Goal: Navigation & Orientation: Find specific page/section

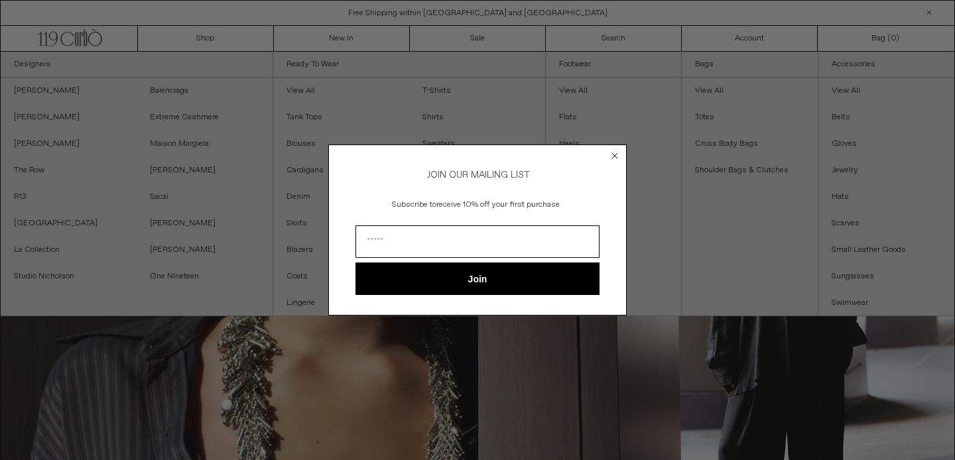
click at [619, 153] on circle "Close dialog" at bounding box center [615, 155] width 13 height 13
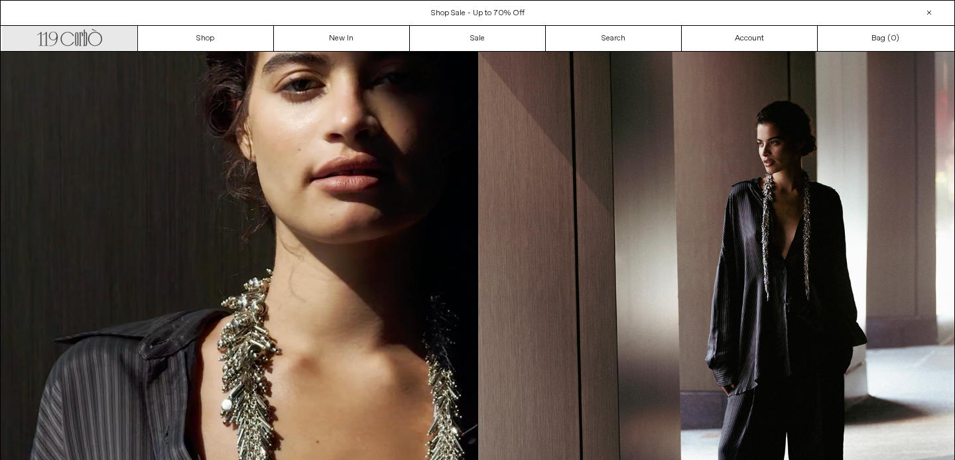
click at [98, 38] on icon ".cls-1, .cls-2 { fill: #231f20; stroke: #231f20; stroke-miterlimit: 10; stroke-…" at bounding box center [69, 36] width 65 height 19
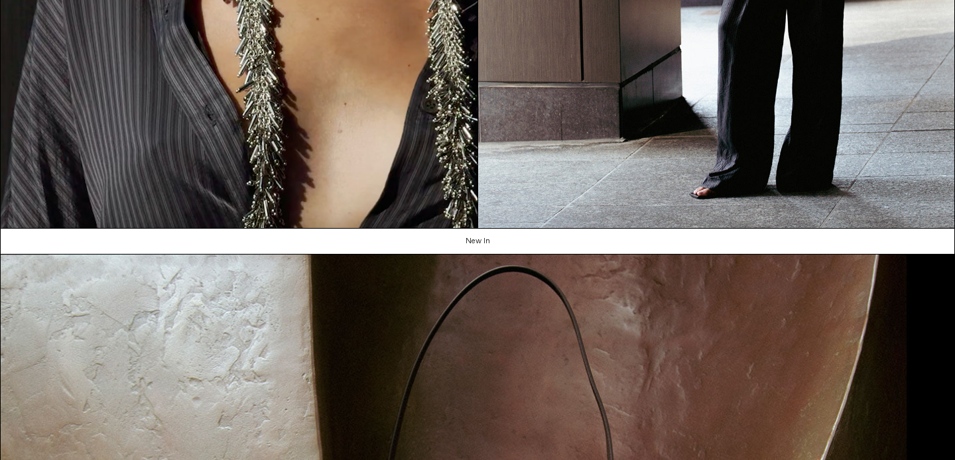
scroll to position [579, 0]
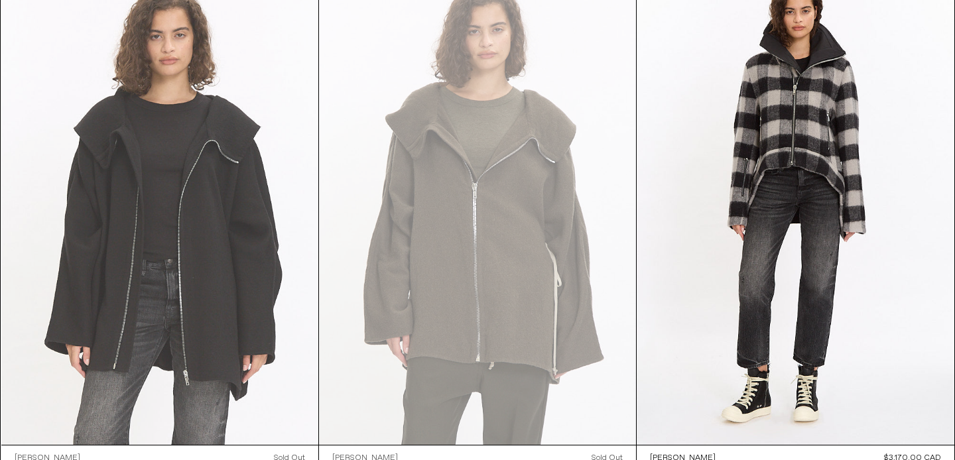
scroll to position [3712, 0]
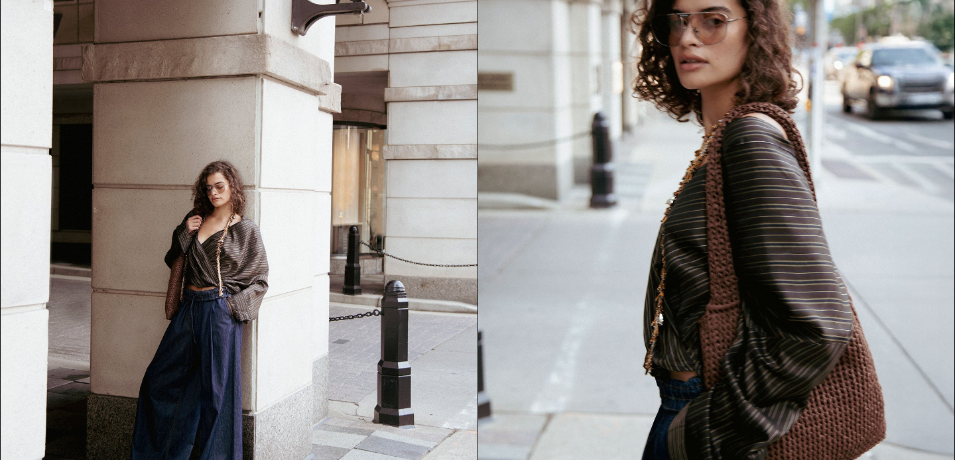
scroll to position [1469, 0]
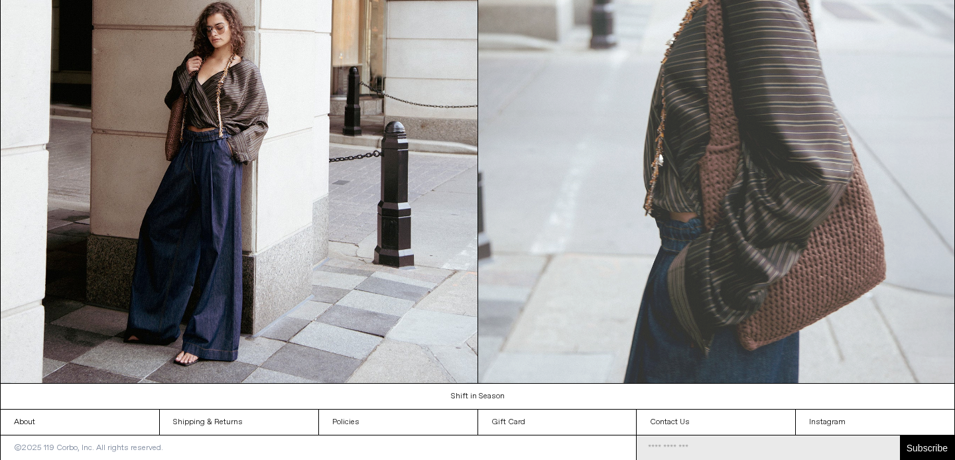
click at [577, 237] on img at bounding box center [716, 84] width 477 height 600
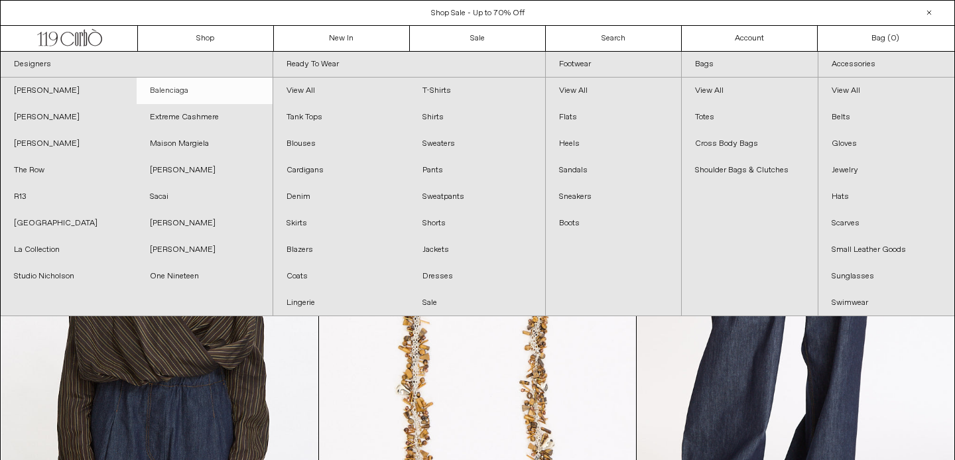
click at [193, 91] on link "Balenciaga" at bounding box center [205, 91] width 136 height 27
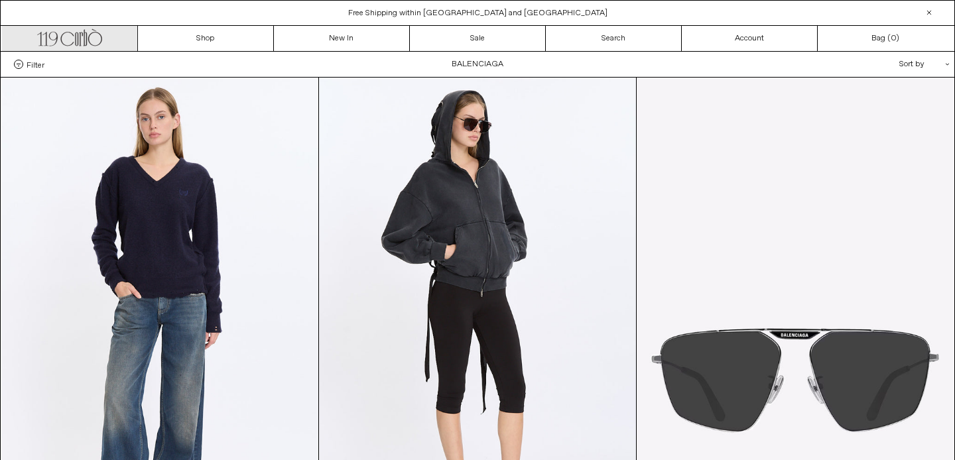
click at [73, 33] on icon ".cls-1, .cls-2 { fill: #231f20; stroke: #231f20; stroke-miterlimit: 10; stroke-…" at bounding box center [69, 36] width 65 height 19
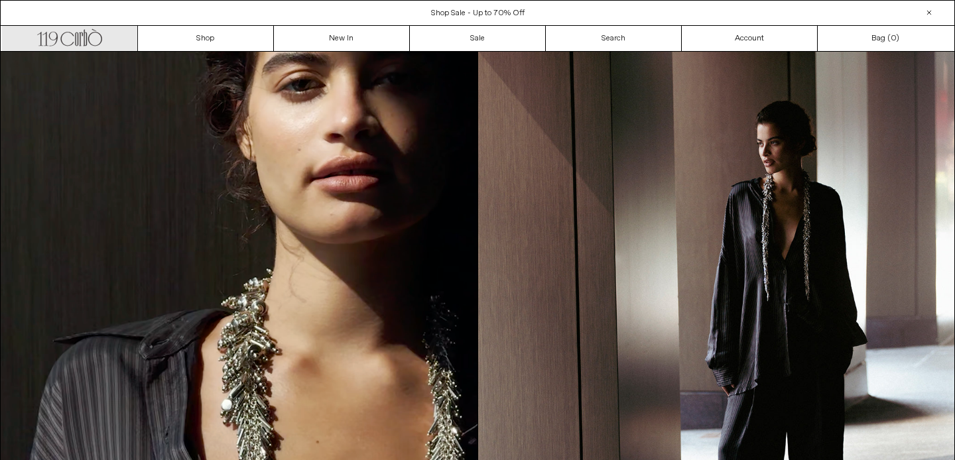
click at [85, 37] on icon ".cls-1, .cls-2 { fill: #231f20; stroke: #231f20; stroke-miterlimit: 10; stroke-…" at bounding box center [69, 36] width 65 height 19
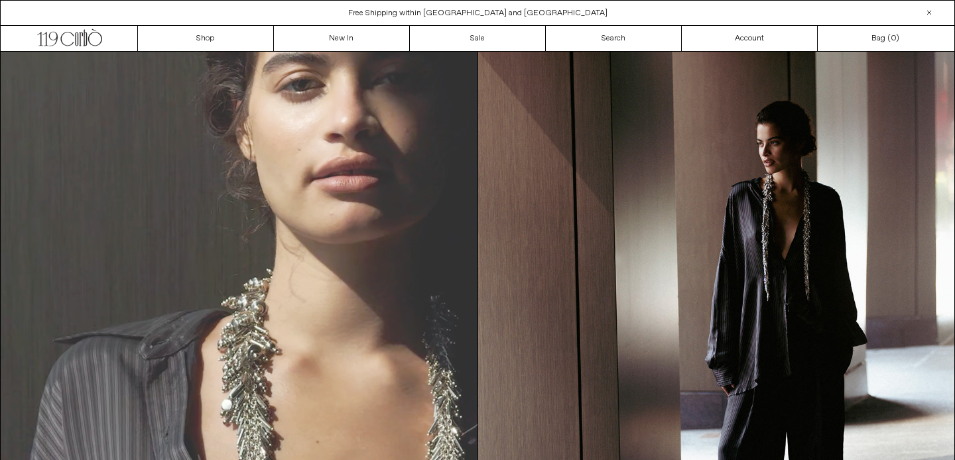
click at [306, 204] on video "Your browser does not support the video tag." at bounding box center [239, 351] width 477 height 599
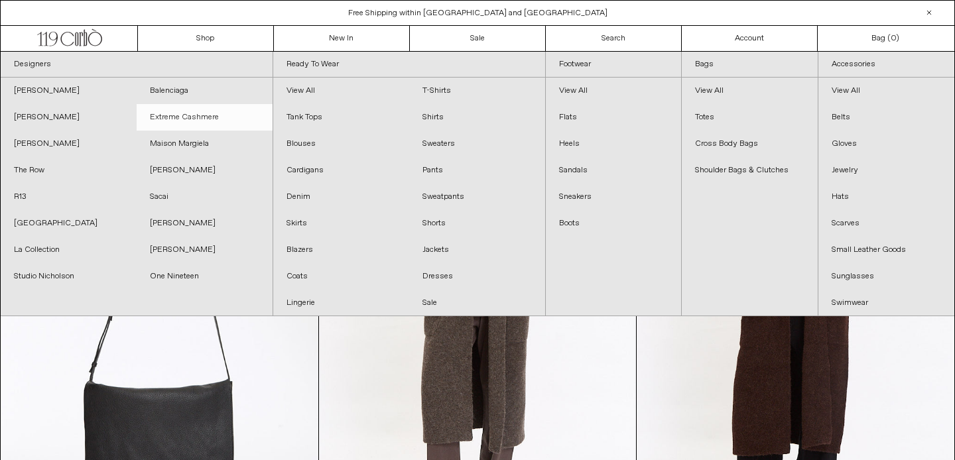
click at [176, 116] on link "Extreme Cashmere" at bounding box center [205, 117] width 136 height 27
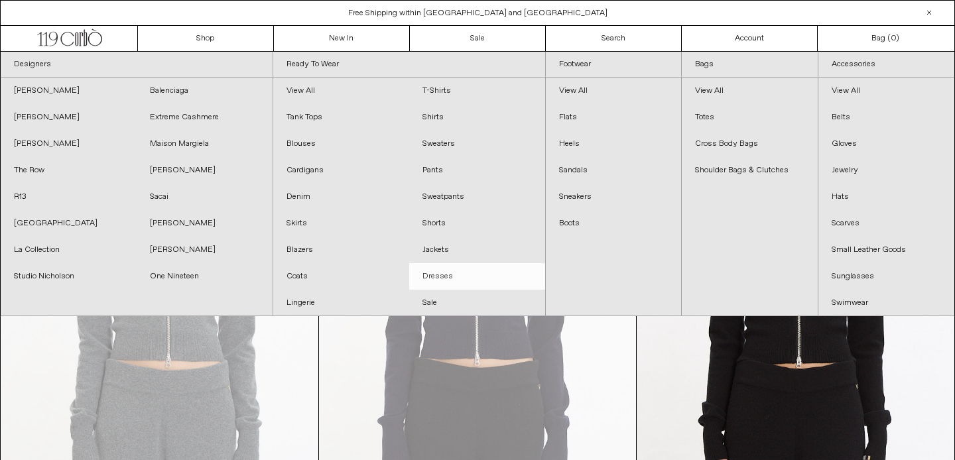
click at [446, 275] on link "Dresses" at bounding box center [477, 276] width 136 height 27
